Goal: Check status

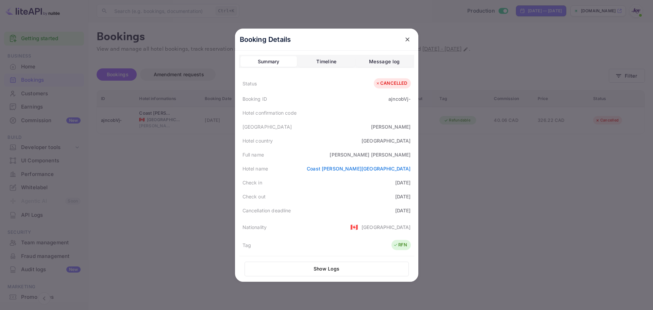
scroll to position [168, 0]
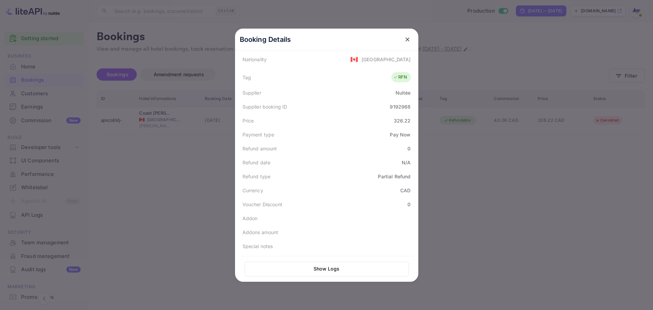
click at [405, 39] on icon "close" at bounding box center [407, 39] width 4 height 4
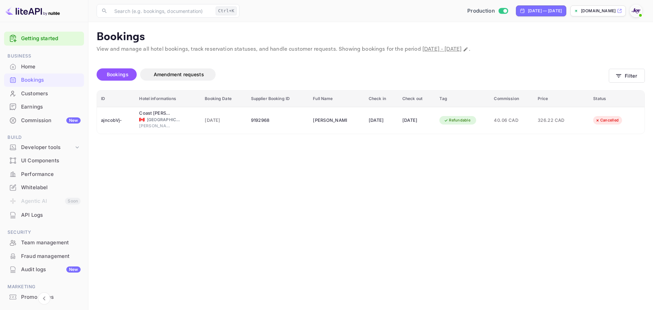
click at [37, 79] on div "Bookings" at bounding box center [50, 80] width 59 height 8
click at [632, 77] on button "Filter" at bounding box center [626, 76] width 36 height 14
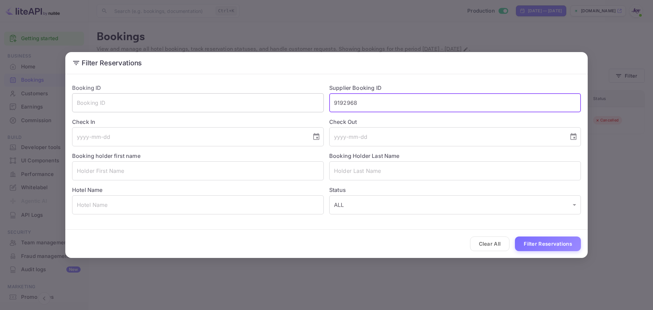
drag, startPoint x: 356, startPoint y: 99, endPoint x: 294, endPoint y: 106, distance: 62.6
click at [294, 106] on div "Booking ID ​ Supplier Booking ID 9192968 ​ Check In ​ Check Out ​ Booking holde…" at bounding box center [324, 146] width 514 height 136
paste input "252359"
type input "9252359"
click at [549, 243] on button "Filter Reservations" at bounding box center [548, 243] width 66 height 15
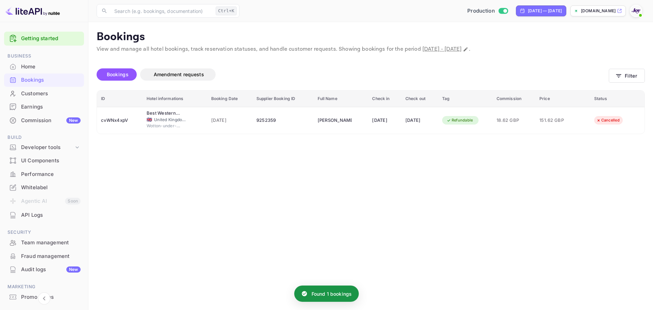
click at [312, 180] on main "Bookings View and manage all hotel bookings, track reservation statuses, and ha…" at bounding box center [370, 166] width 564 height 288
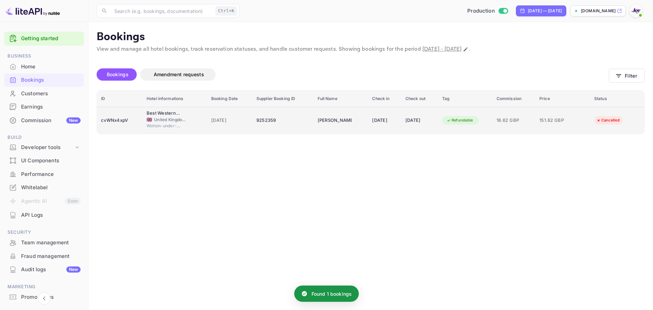
click at [119, 119] on div "cvWNx4xpV" at bounding box center [119, 120] width 37 height 11
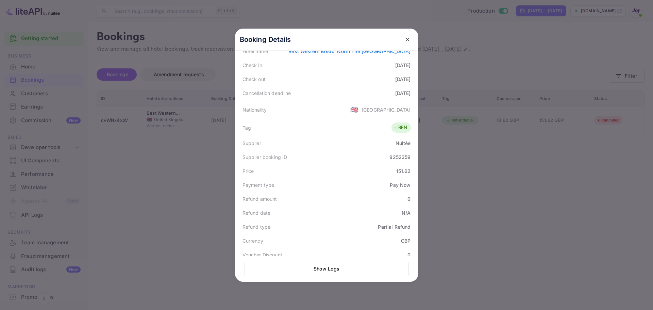
scroll to position [136, 0]
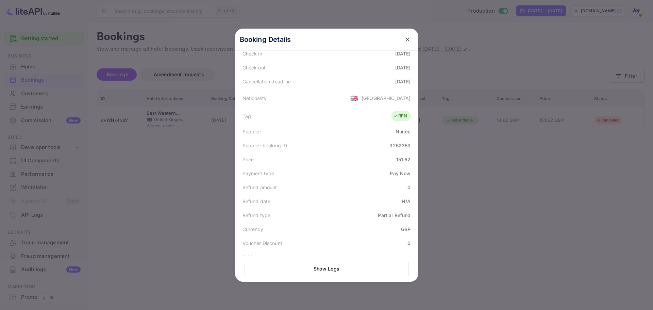
drag, startPoint x: 575, startPoint y: 228, endPoint x: 552, endPoint y: 234, distance: 24.6
click at [575, 228] on div at bounding box center [326, 155] width 653 height 310
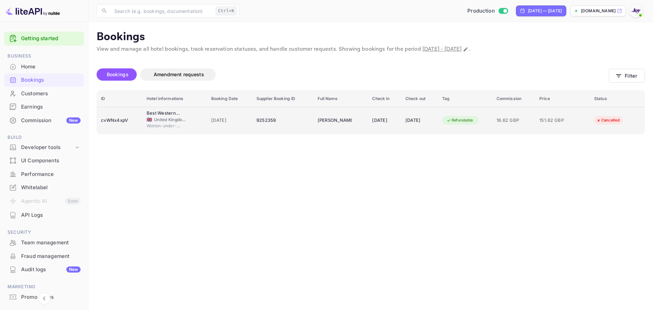
click at [113, 125] on div "cvWNx4xpV" at bounding box center [119, 120] width 37 height 11
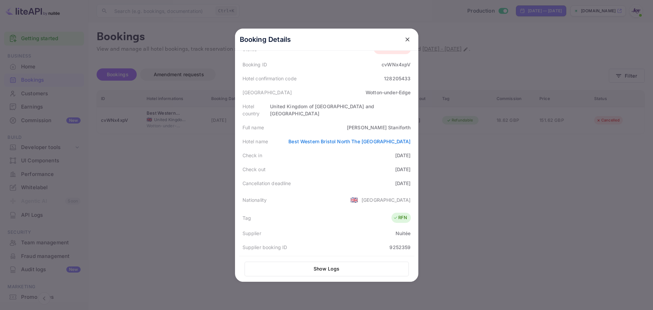
scroll to position [34, 0]
drag, startPoint x: 365, startPoint y: 118, endPoint x: 371, endPoint y: 126, distance: 9.7
click at [404, 124] on div "[PERSON_NAME]" at bounding box center [379, 127] width 64 height 7
click at [362, 122] on div "Full name [PERSON_NAME]" at bounding box center [326, 128] width 175 height 14
drag, startPoint x: 362, startPoint y: 122, endPoint x: 408, endPoint y: 122, distance: 45.6
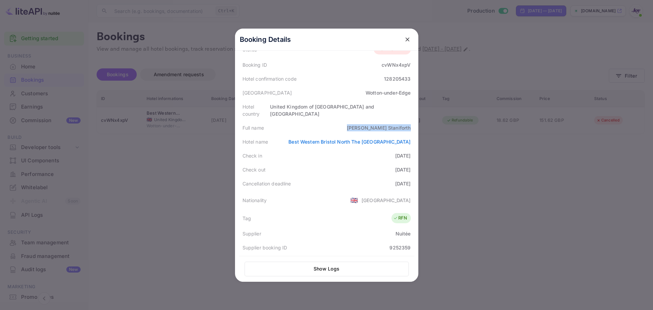
click at [408, 122] on div "Full name [PERSON_NAME]" at bounding box center [326, 128] width 175 height 14
copy div "[PERSON_NAME]"
click at [493, 173] on div at bounding box center [326, 155] width 653 height 310
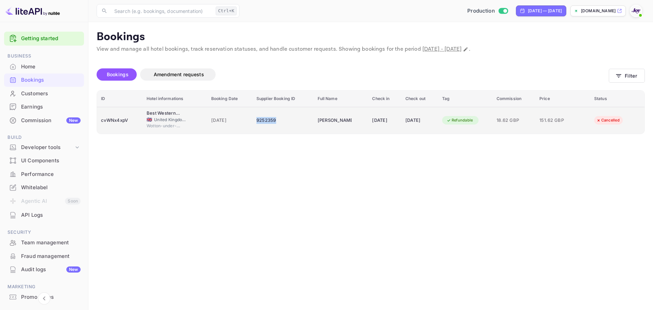
copy div "9252359"
drag, startPoint x: 277, startPoint y: 124, endPoint x: 249, endPoint y: 120, distance: 28.2
click at [252, 120] on td "9252359" at bounding box center [282, 120] width 61 height 27
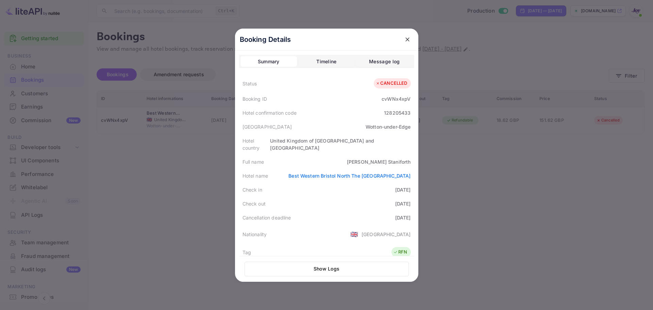
click at [498, 199] on div at bounding box center [326, 155] width 653 height 310
